Goal: Find specific page/section: Find specific page/section

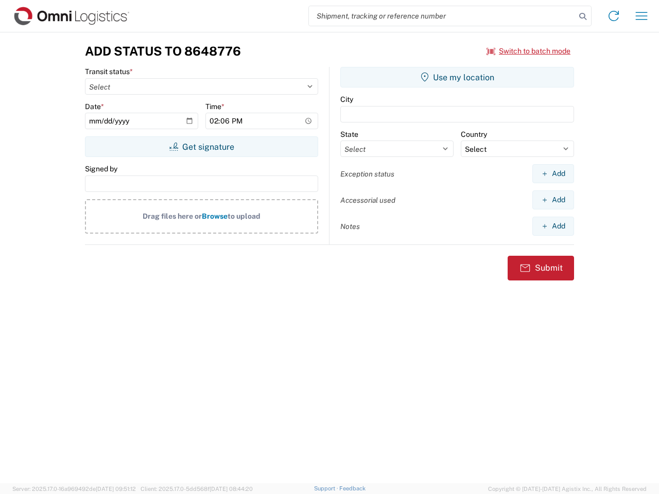
click at [442, 16] on input "search" at bounding box center [442, 16] width 267 height 20
click at [583, 16] on icon at bounding box center [583, 16] width 14 height 14
click at [614, 16] on icon at bounding box center [614, 16] width 16 height 16
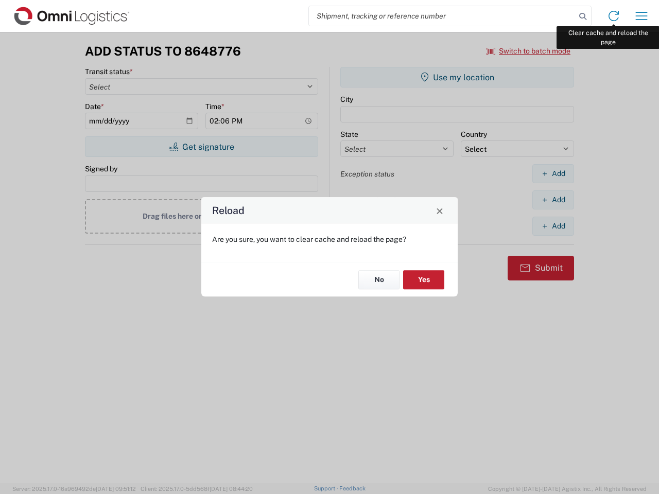
click at [642, 16] on div "Reload Are you sure, you want to clear cache and reload the page? No Yes" at bounding box center [329, 247] width 659 height 494
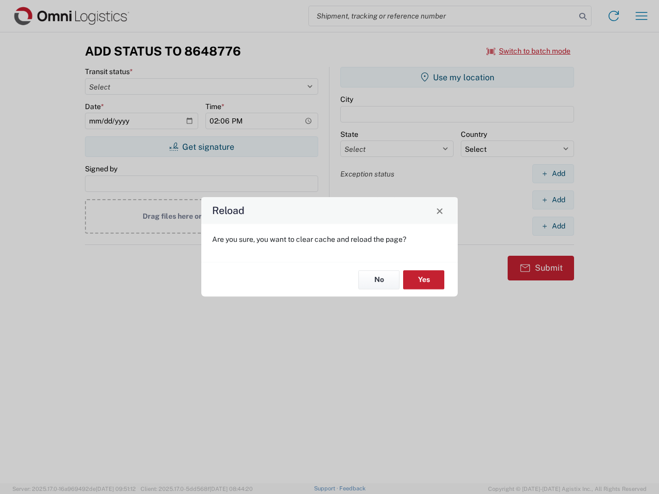
click at [529, 51] on div "Reload Are you sure, you want to clear cache and reload the page? No Yes" at bounding box center [329, 247] width 659 height 494
click at [201, 147] on div "Reload Are you sure, you want to clear cache and reload the page? No Yes" at bounding box center [329, 247] width 659 height 494
click at [457, 77] on div "Reload Are you sure, you want to clear cache and reload the page? No Yes" at bounding box center [329, 247] width 659 height 494
click at [553, 174] on div "Reload Are you sure, you want to clear cache and reload the page? No Yes" at bounding box center [329, 247] width 659 height 494
click at [553, 200] on div "Reload Are you sure, you want to clear cache and reload the page? No Yes" at bounding box center [329, 247] width 659 height 494
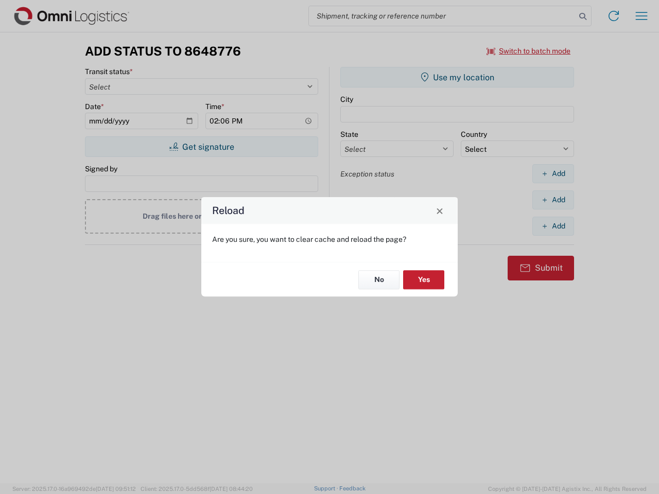
click at [553, 226] on div "Reload Are you sure, you want to clear cache and reload the page? No Yes" at bounding box center [329, 247] width 659 height 494
